Goal: Task Accomplishment & Management: Manage account settings

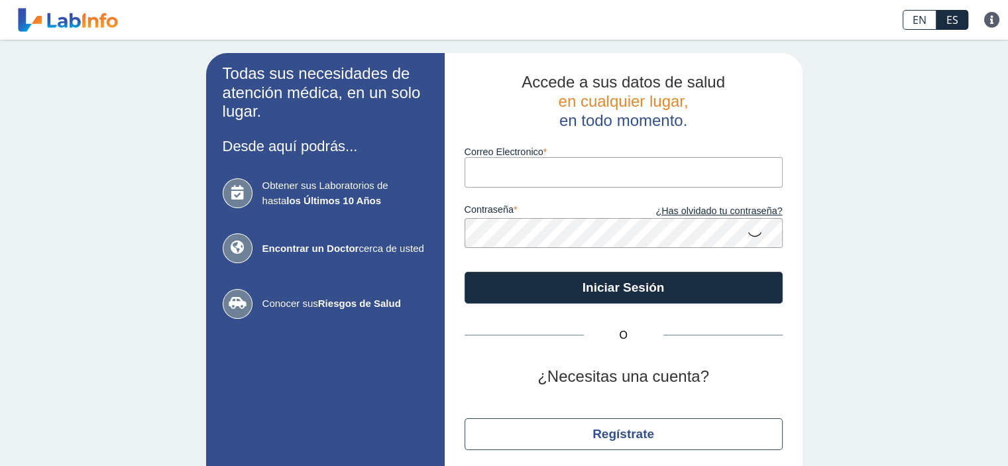
drag, startPoint x: 0, startPoint y: 0, endPoint x: 527, endPoint y: 174, distance: 554.7
click at [527, 174] on input "Correo Electronico" at bounding box center [623, 172] width 318 height 30
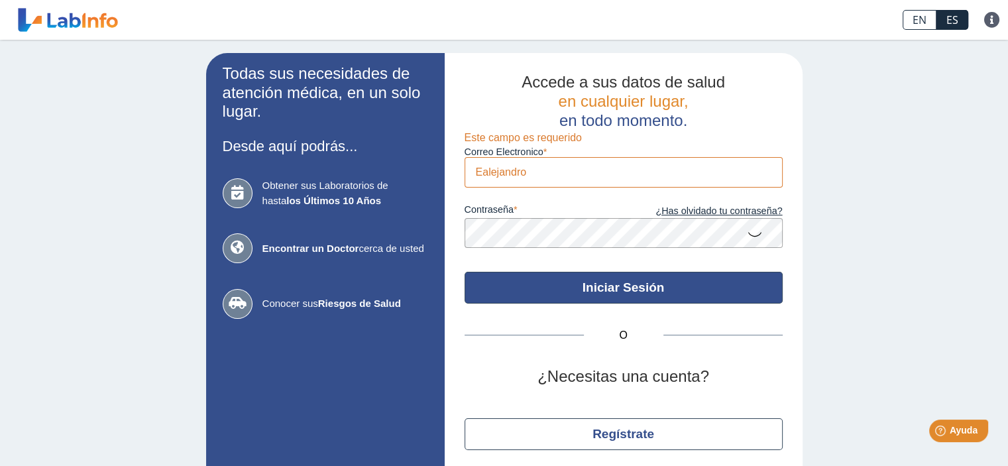
click at [607, 284] on button "Iniciar Sesión" at bounding box center [623, 288] width 318 height 32
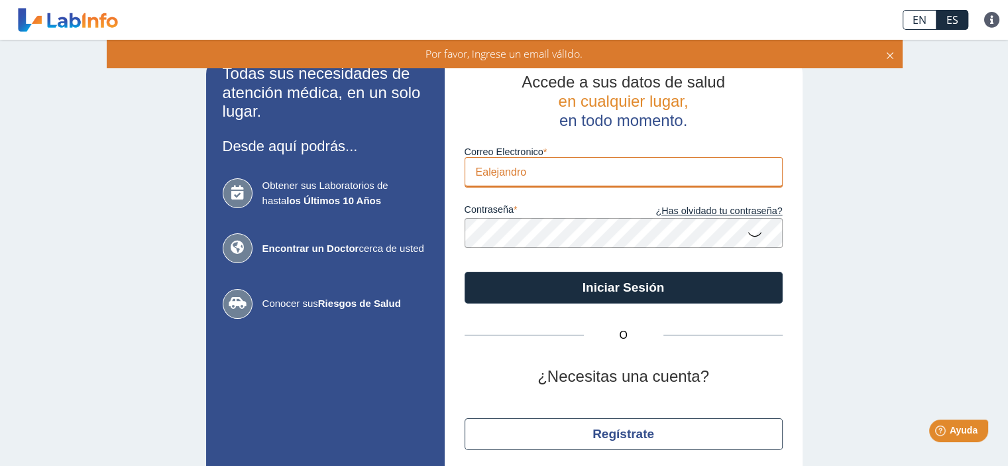
click at [562, 180] on input "Ealejandro" at bounding box center [623, 172] width 318 height 30
type input "E"
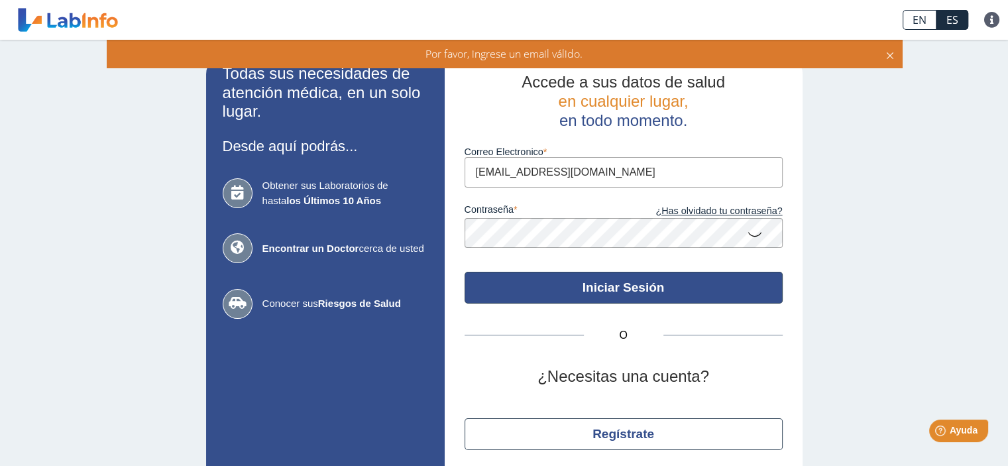
type input "[EMAIL_ADDRESS][DOMAIN_NAME]"
click at [625, 295] on button "Iniciar Sesión" at bounding box center [623, 288] width 318 height 32
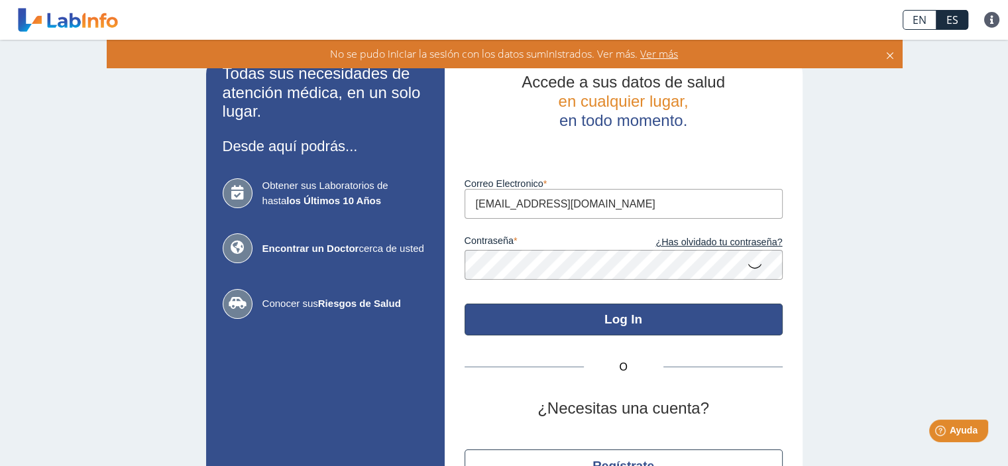
click at [570, 319] on button "Log In" at bounding box center [623, 319] width 318 height 32
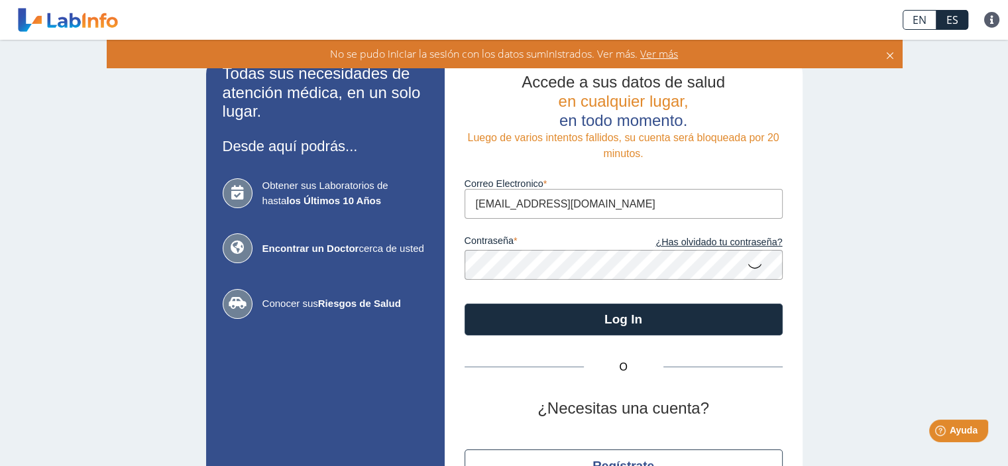
click at [464, 303] on button "Log In" at bounding box center [623, 319] width 318 height 32
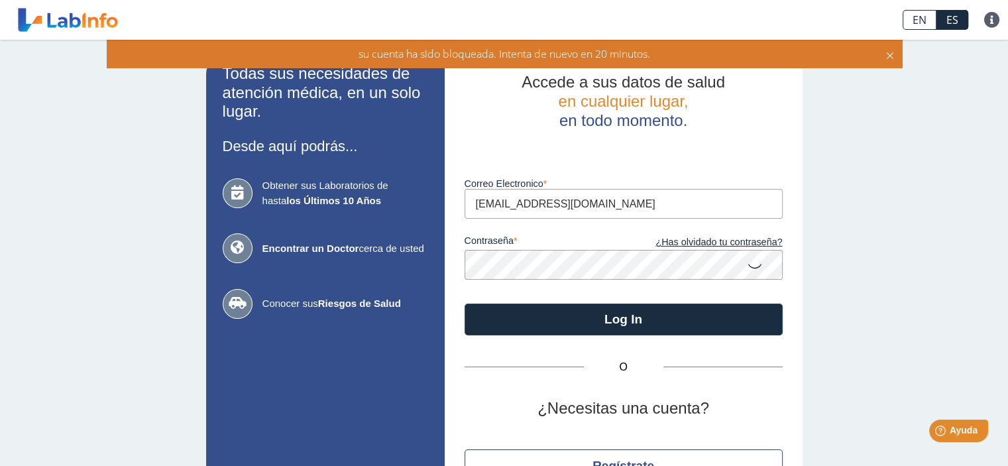
click at [668, 127] on span "en todo momento." at bounding box center [623, 120] width 128 height 18
